Goal: Task Accomplishment & Management: Manage account settings

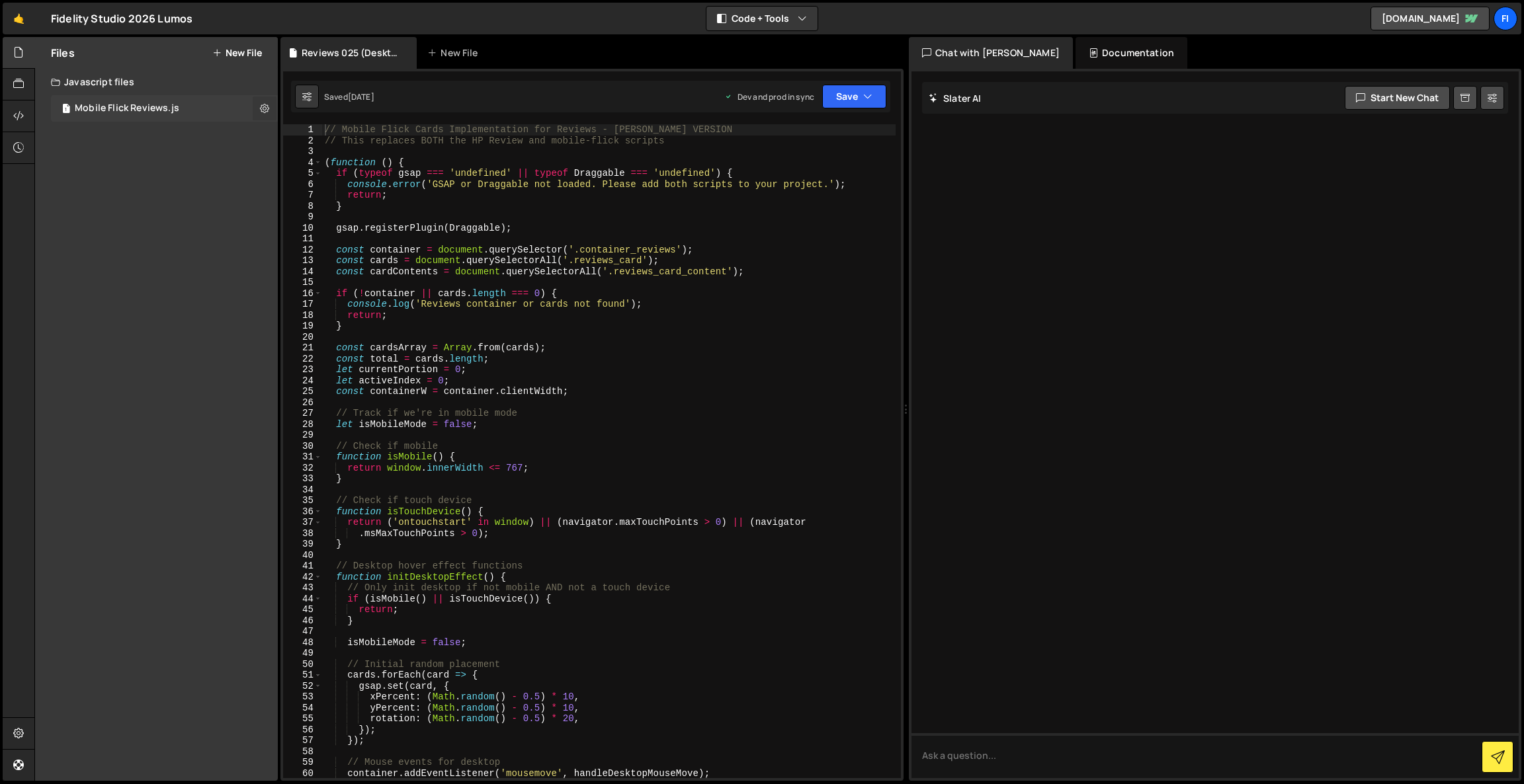
click at [265, 109] on icon at bounding box center [264, 108] width 10 height 12
type input "Mobile Flick Reviews"
radio input "true"
click at [362, 142] on button "Edit File Settings" at bounding box center [345, 136] width 129 height 26
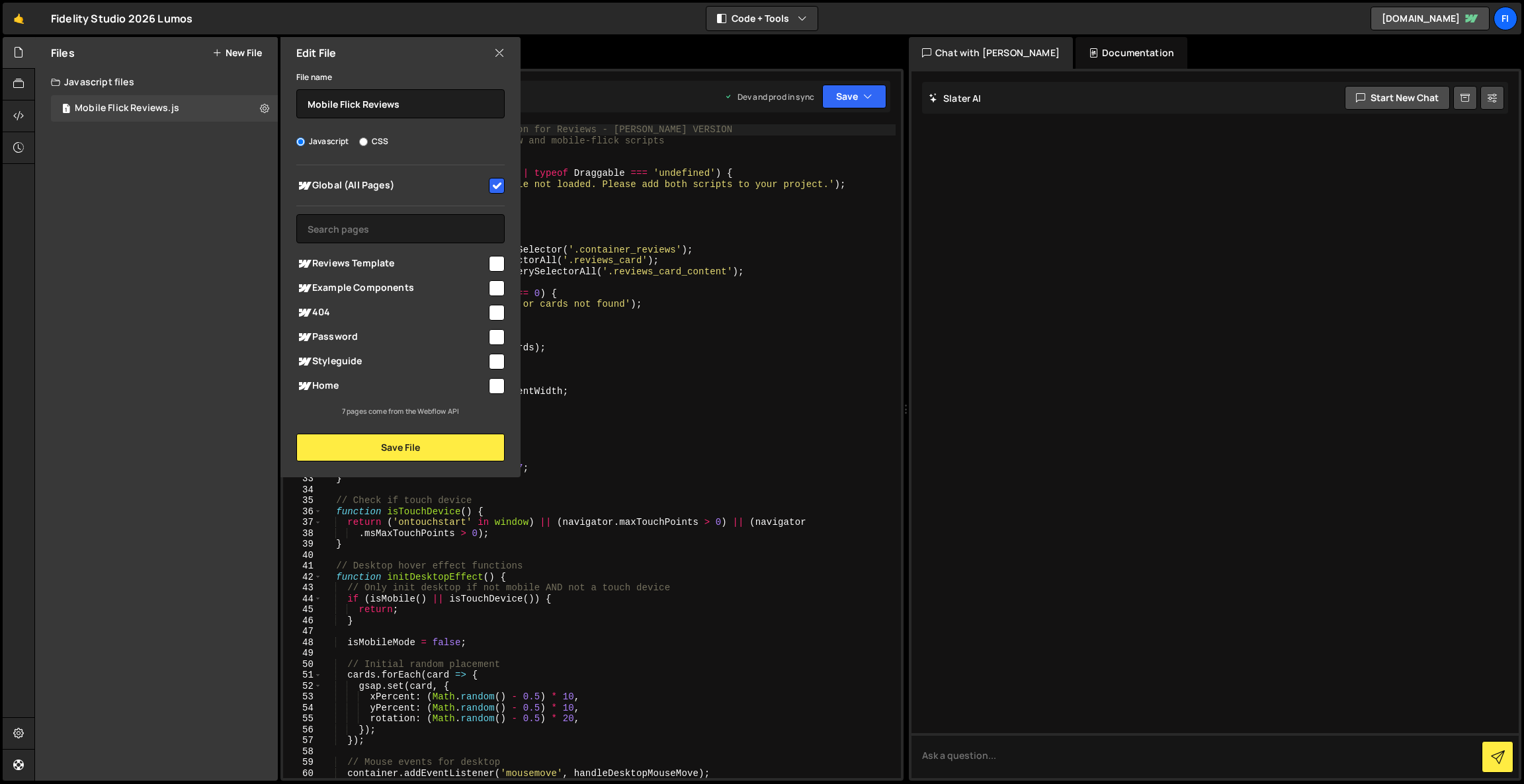
click at [496, 190] on input "checkbox" at bounding box center [497, 186] width 16 height 16
checkbox input "false"
click at [487, 383] on div at bounding box center [495, 385] width 18 height 18
click at [499, 387] on input "checkbox" at bounding box center [497, 386] width 16 height 16
checkbox input "true"
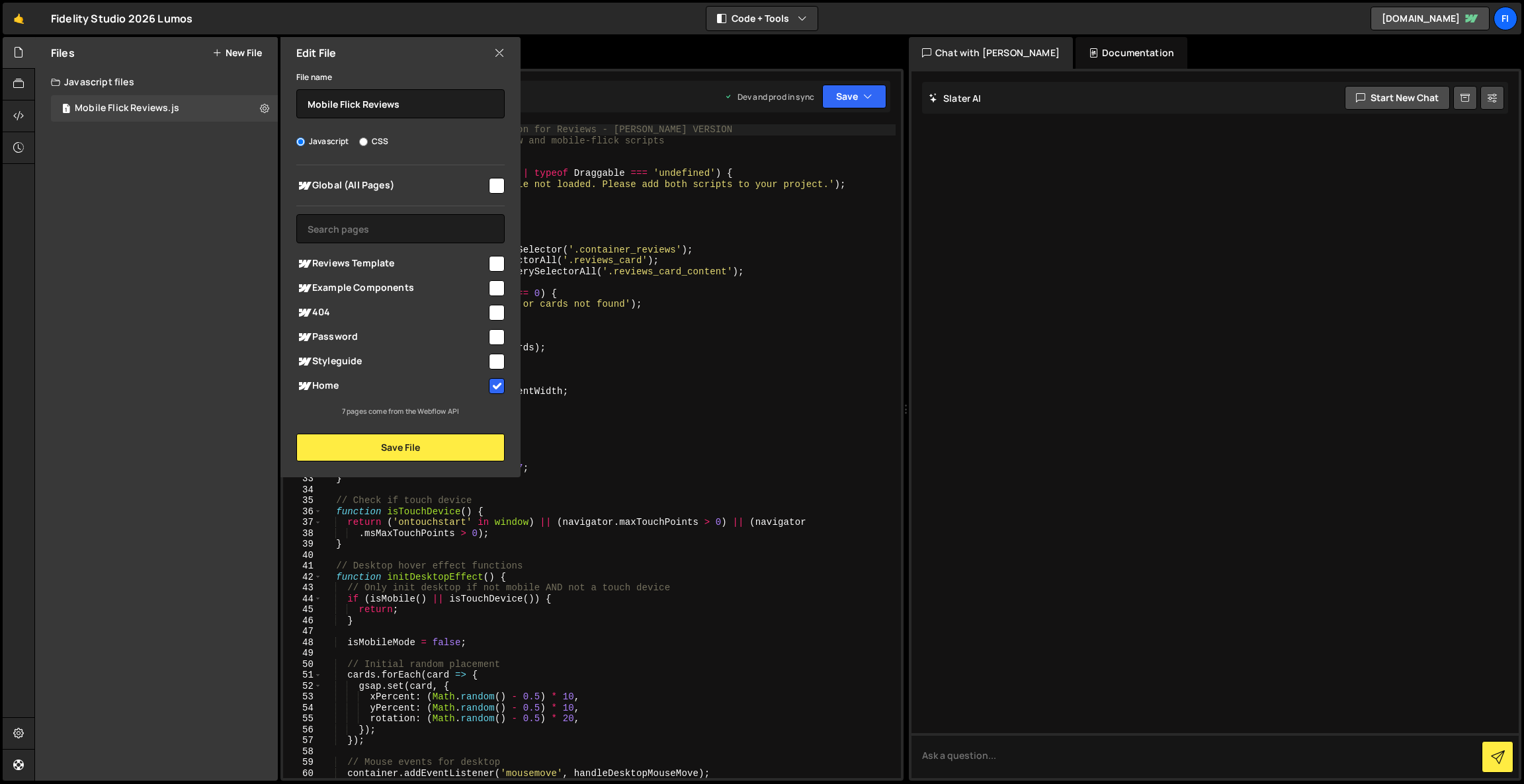
click at [378, 461] on div "Edit File File name Mobile Flick Reviews Javascript CSS Global (All Pages)" at bounding box center [399, 257] width 243 height 440
click at [387, 233] on input "text" at bounding box center [400, 229] width 209 height 29
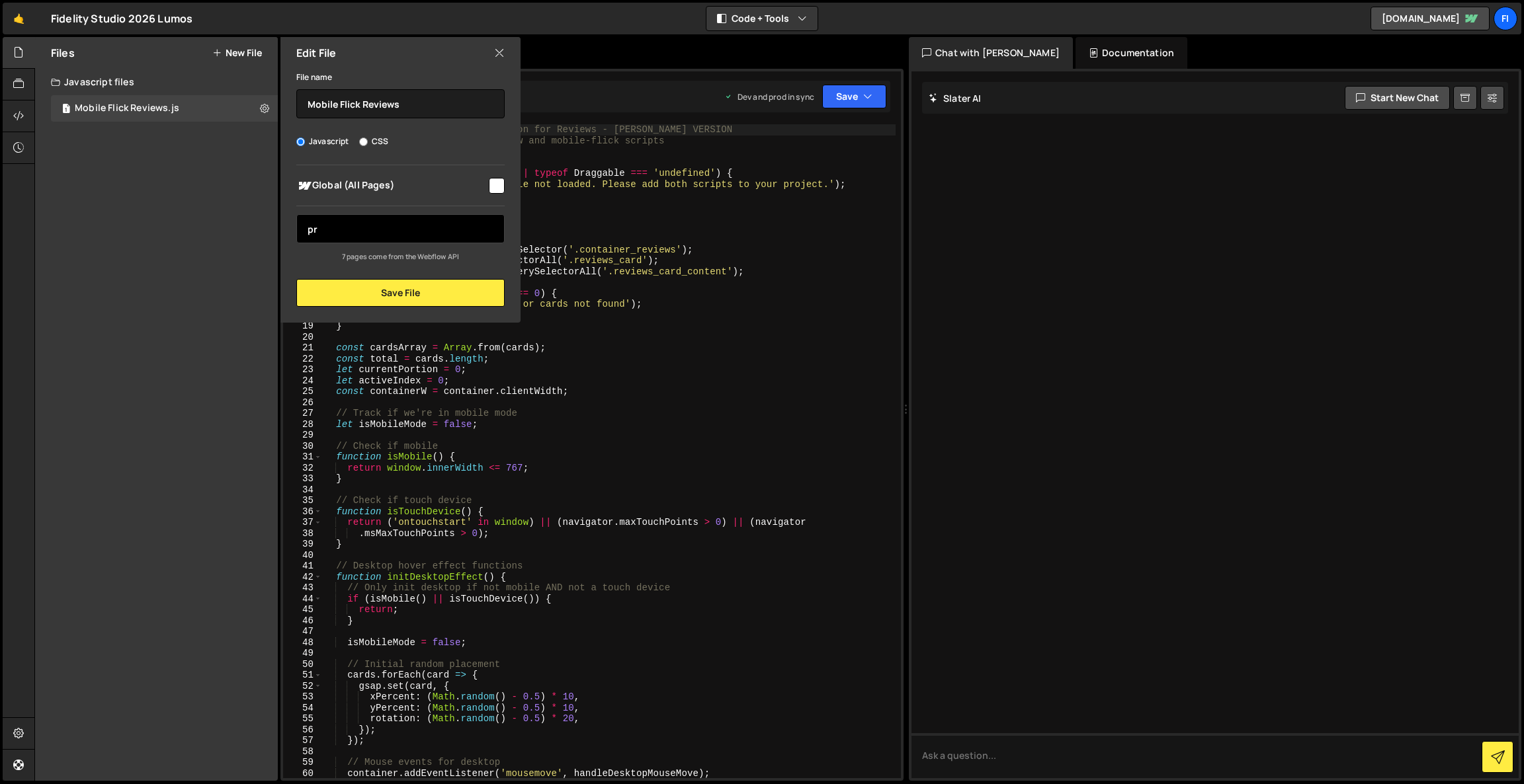
type input "p"
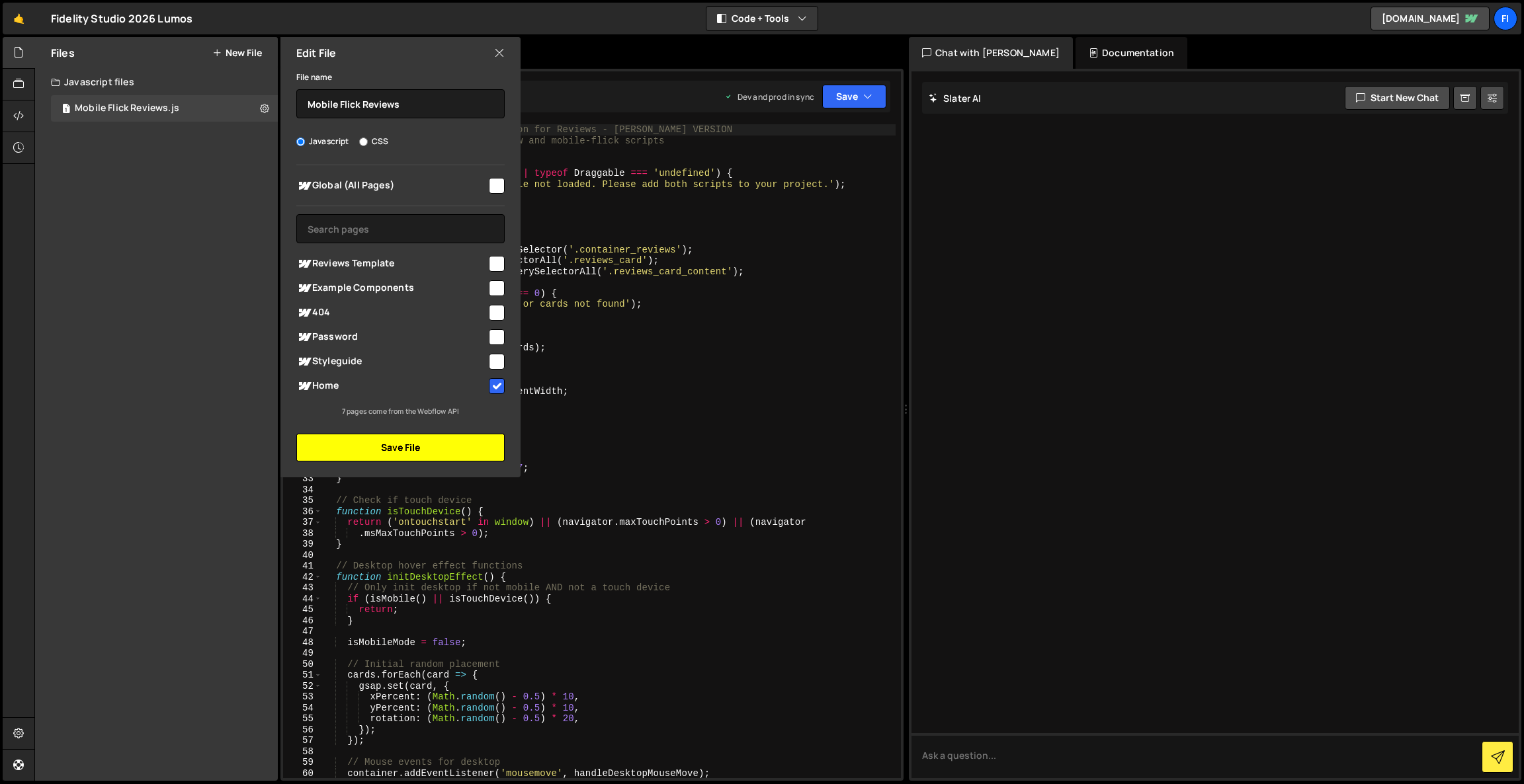
click at [360, 453] on button "Save File" at bounding box center [400, 448] width 209 height 28
click at [405, 451] on button "Save File" at bounding box center [400, 448] width 209 height 28
click at [424, 450] on button "Save File" at bounding box center [400, 448] width 209 height 28
click at [502, 60] on icon at bounding box center [499, 53] width 10 height 15
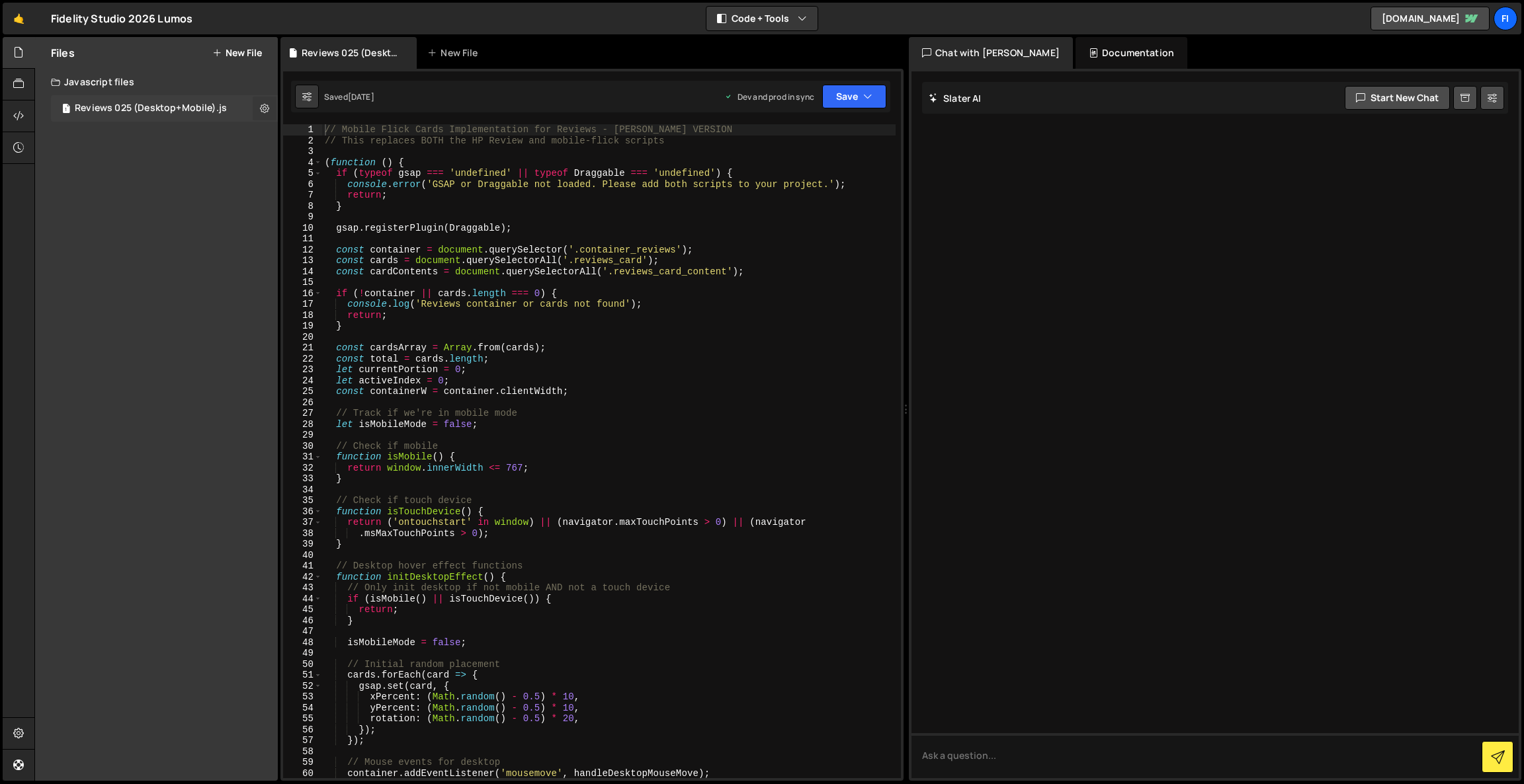
click at [265, 108] on icon at bounding box center [264, 108] width 10 height 12
type input "Reviews 025 (Desktop+Mobile)"
radio input "true"
checkbox input "true"
click at [354, 141] on button "Edit File Settings" at bounding box center [345, 136] width 129 height 26
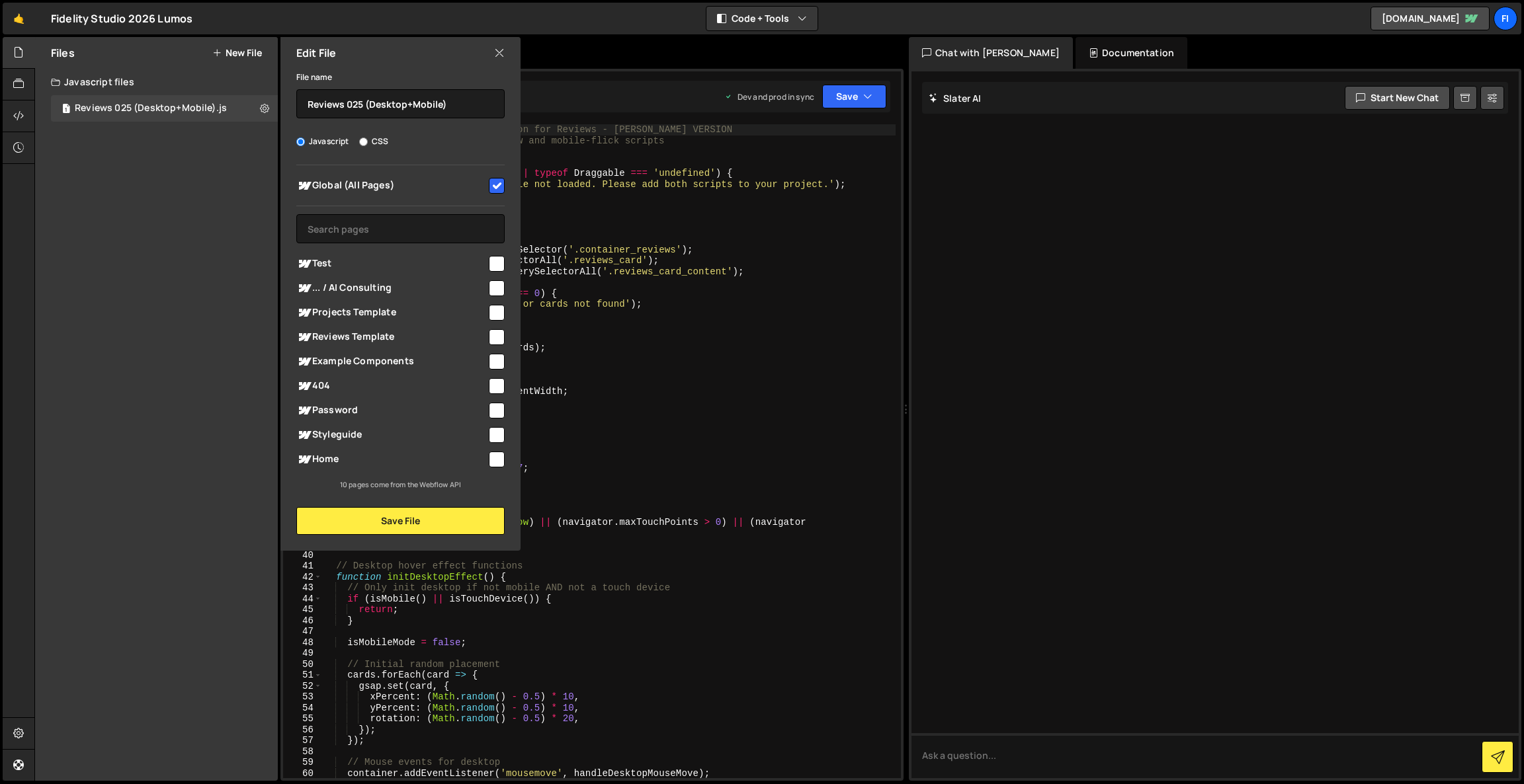
click at [493, 458] on input "checkbox" at bounding box center [497, 459] width 16 height 16
checkbox input "true"
click at [495, 188] on input "checkbox" at bounding box center [497, 186] width 16 height 16
checkbox input "false"
click at [394, 527] on button "Save File" at bounding box center [400, 521] width 209 height 28
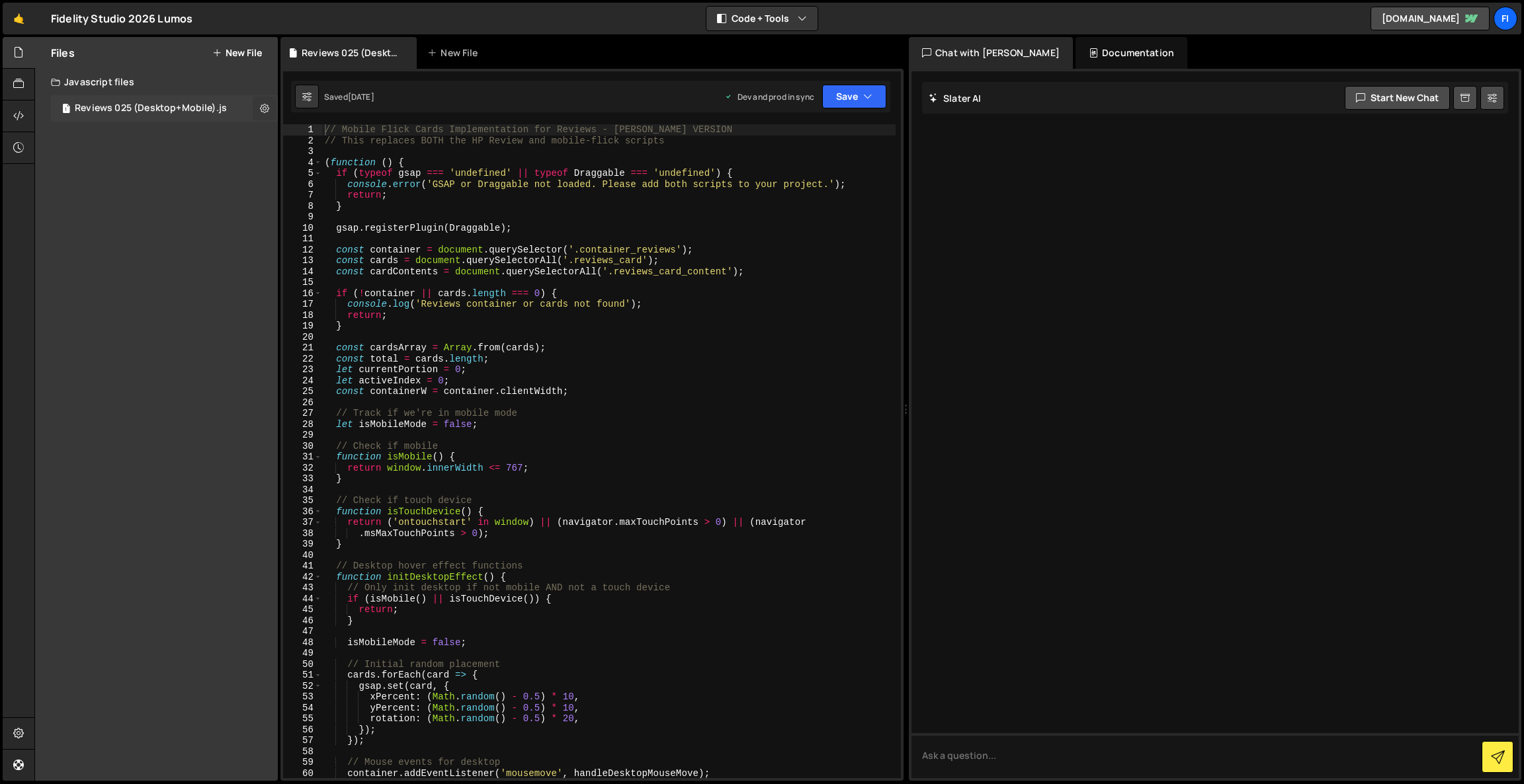
click at [258, 116] on button at bounding box center [264, 108] width 24 height 24
click at [355, 132] on button "Edit File Settings" at bounding box center [345, 136] width 129 height 26
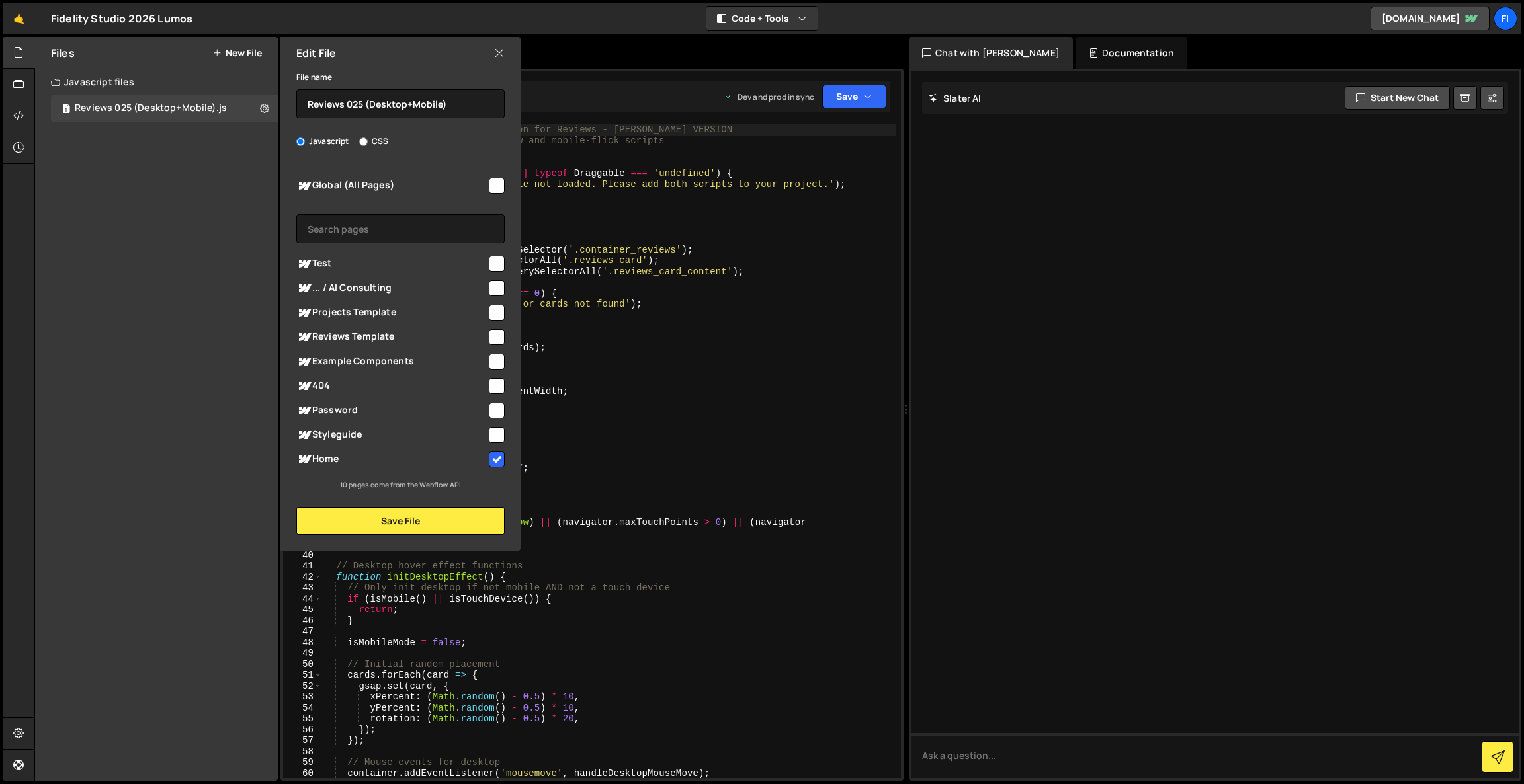
click at [495, 453] on input "checkbox" at bounding box center [497, 459] width 16 height 16
click at [493, 458] on input "checkbox" at bounding box center [497, 459] width 16 height 16
checkbox input "true"
click at [433, 528] on button "Save File" at bounding box center [400, 521] width 209 height 28
